Goal: Navigation & Orientation: Go to known website

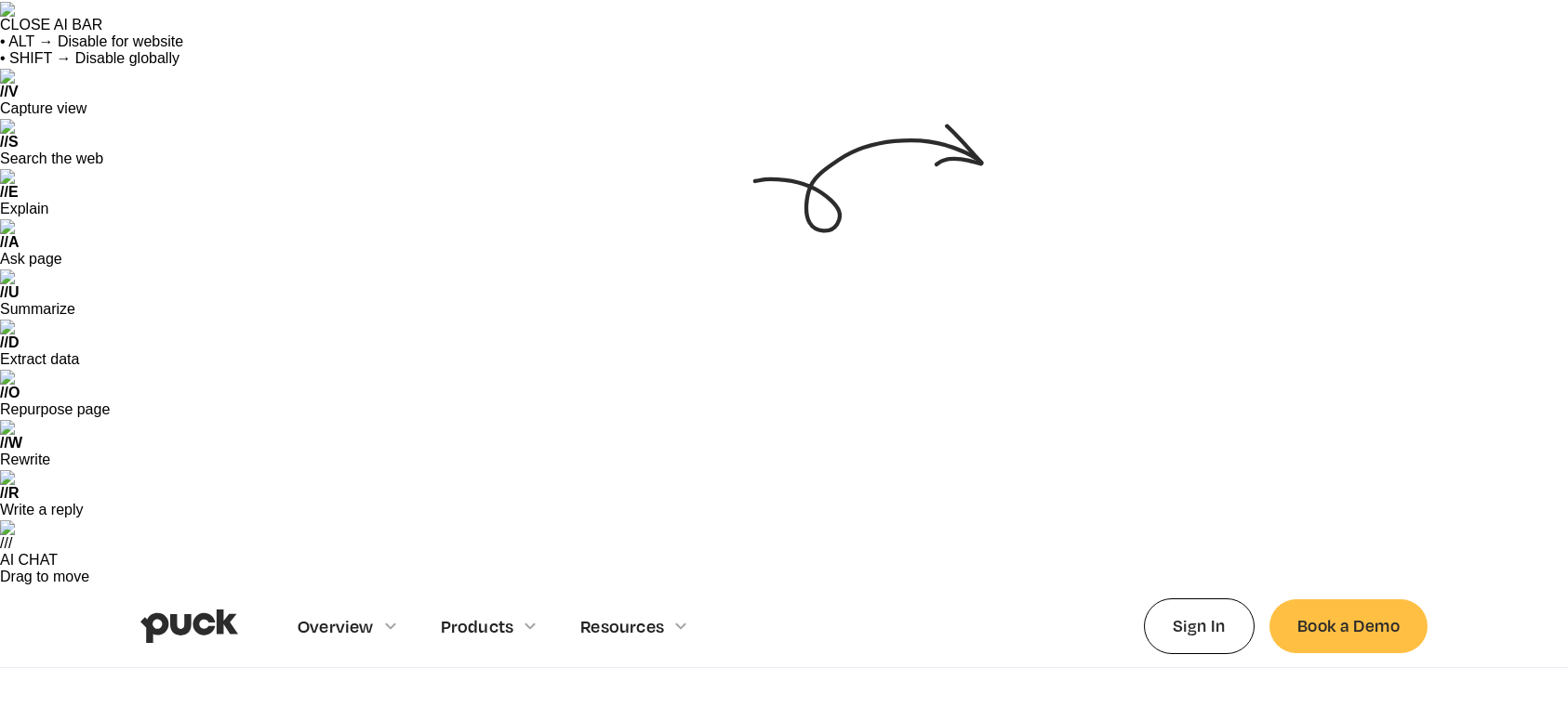
click at [197, 609] on img "home" at bounding box center [189, 626] width 98 height 35
click at [187, 609] on img "home" at bounding box center [189, 626] width 98 height 35
